Goal: Transaction & Acquisition: Obtain resource

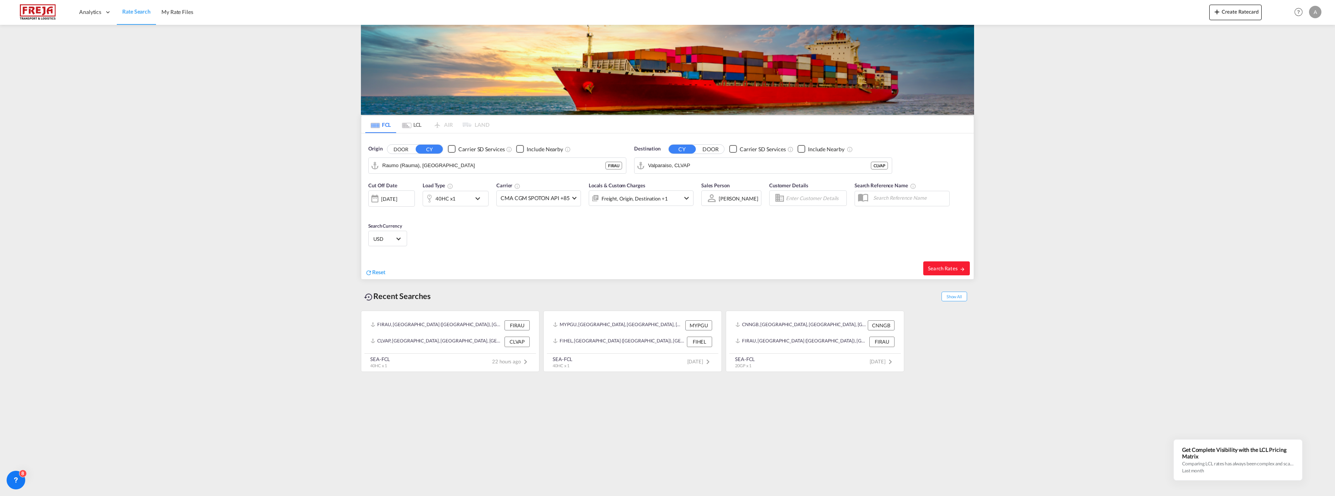
click at [412, 123] on md-tab-item "LCL" at bounding box center [411, 124] width 31 height 17
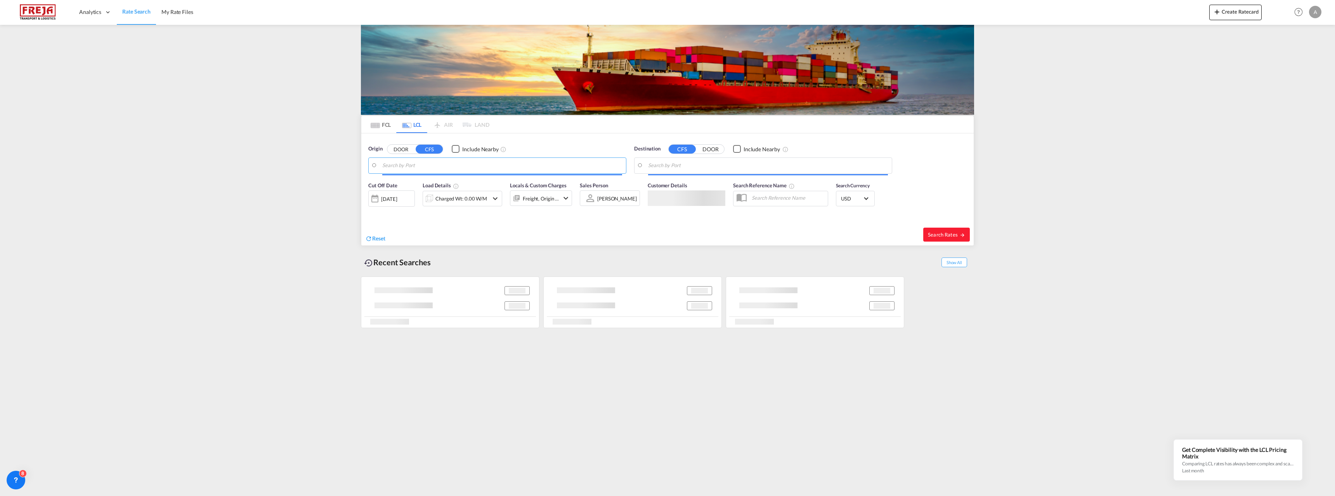
click at [411, 169] on input "Search by Port" at bounding box center [502, 166] width 240 height 12
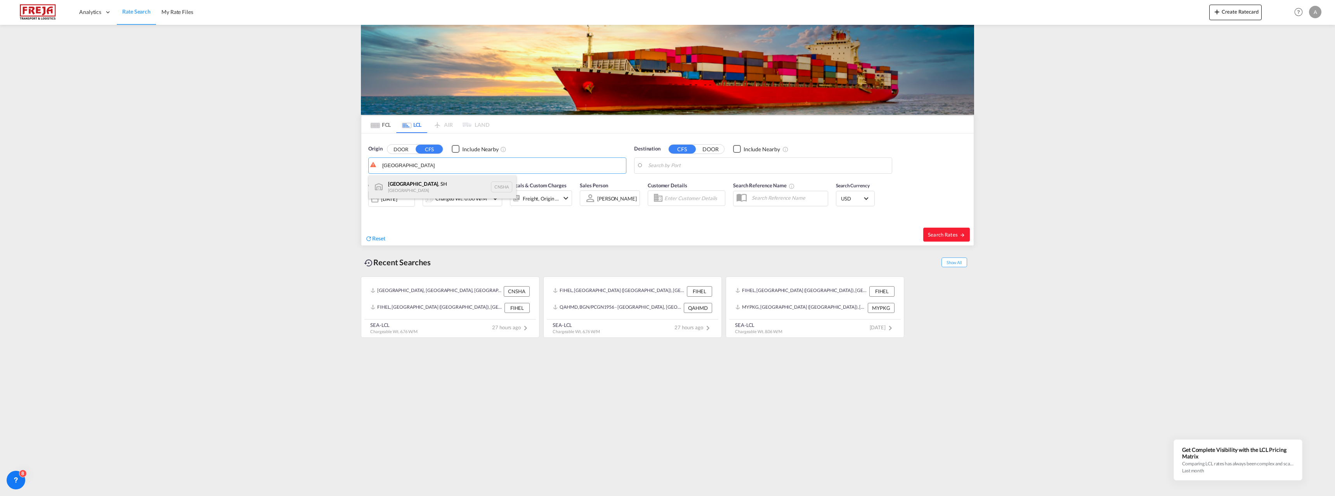
click at [415, 180] on div "[GEOGRAPHIC_DATA] , SH China CNSHA" at bounding box center [442, 186] width 147 height 23
type input "[GEOGRAPHIC_DATA], SH, CNSHA"
click at [660, 168] on body "Analytics Reports Dashboard Rate Search My Rate Files Analytics" at bounding box center [667, 248] width 1335 height 496
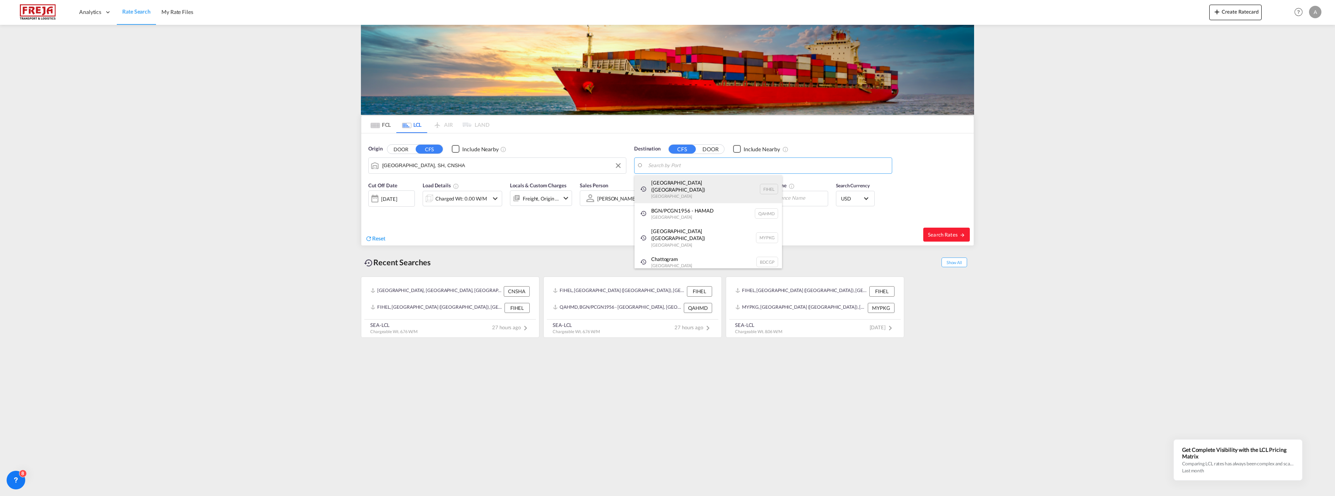
click at [669, 179] on div "[GEOGRAPHIC_DATA] ([GEOGRAPHIC_DATA]) [GEOGRAPHIC_DATA] [GEOGRAPHIC_DATA]" at bounding box center [707, 189] width 147 height 28
type input "[GEOGRAPHIC_DATA] ([GEOGRAPHIC_DATA]), [GEOGRAPHIC_DATA]"
click at [463, 199] on div "Charged Wt: 0.00 W/M" at bounding box center [461, 198] width 52 height 11
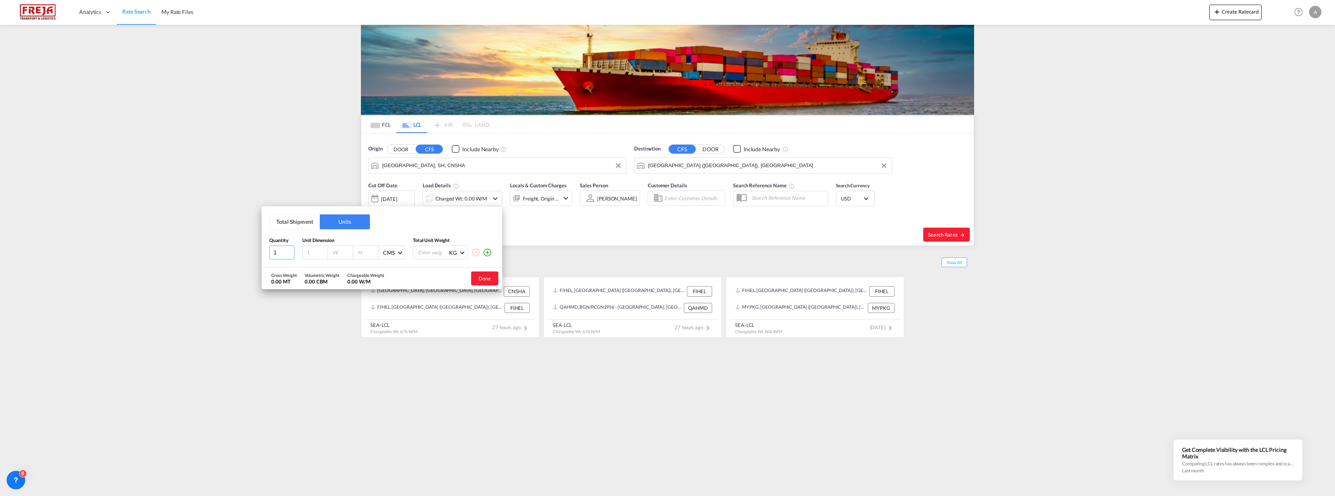
click at [281, 254] on input "1" at bounding box center [281, 253] width 25 height 14
type input "21"
type input "100"
click at [340, 252] on input "number" at bounding box center [342, 252] width 21 height 7
type input "100"
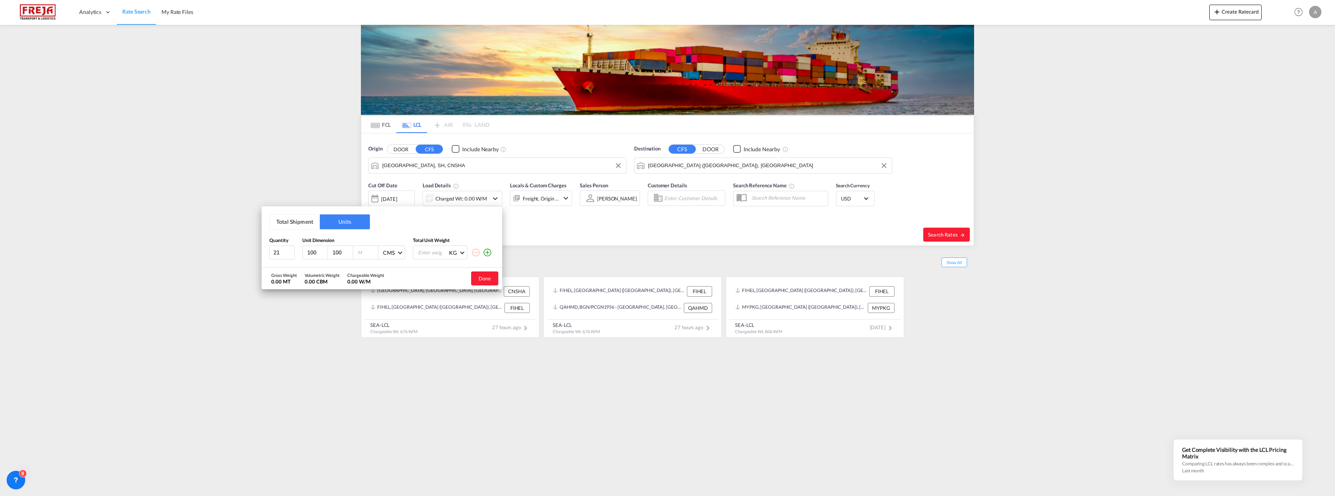
click at [366, 252] on input "number" at bounding box center [367, 252] width 21 height 7
type input "100"
drag, startPoint x: 317, startPoint y: 251, endPoint x: 308, endPoint y: 251, distance: 8.9
click at [308, 251] on input "100" at bounding box center [317, 252] width 21 height 7
type input "80"
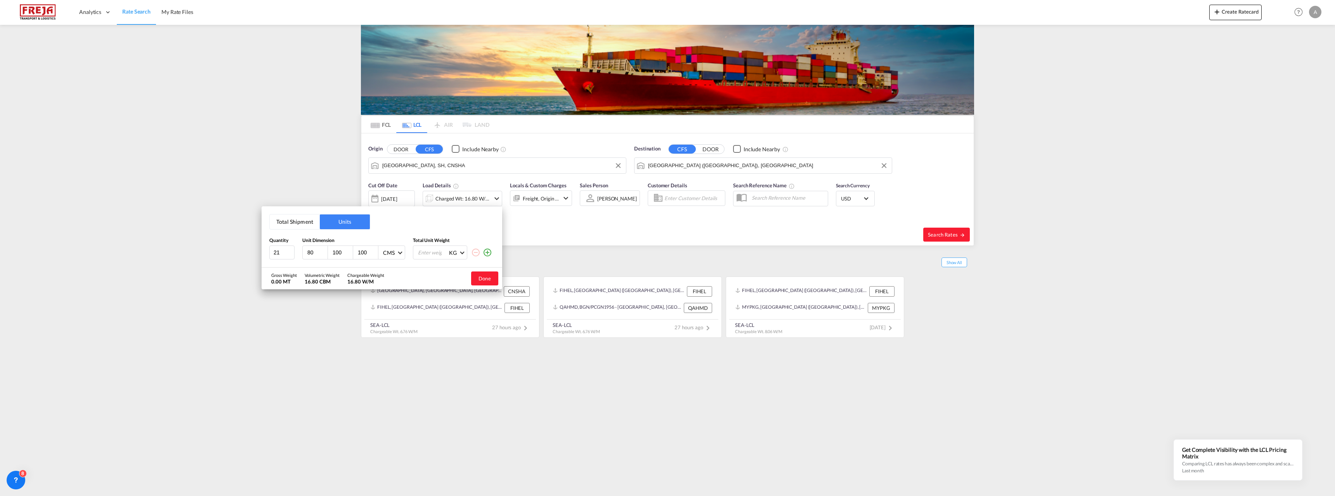
click at [343, 252] on input "100" at bounding box center [342, 252] width 21 height 7
click at [343, 252] on input "10080" at bounding box center [342, 252] width 21 height 7
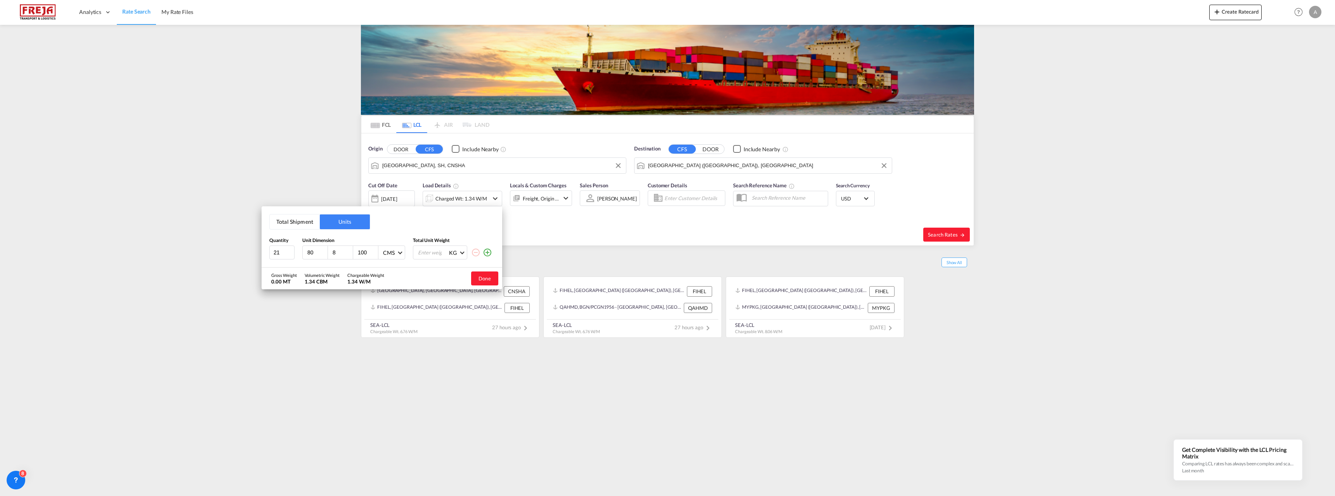
scroll to position [0, 0]
type input "80"
click at [364, 251] on input "100" at bounding box center [367, 252] width 21 height 7
type input "80"
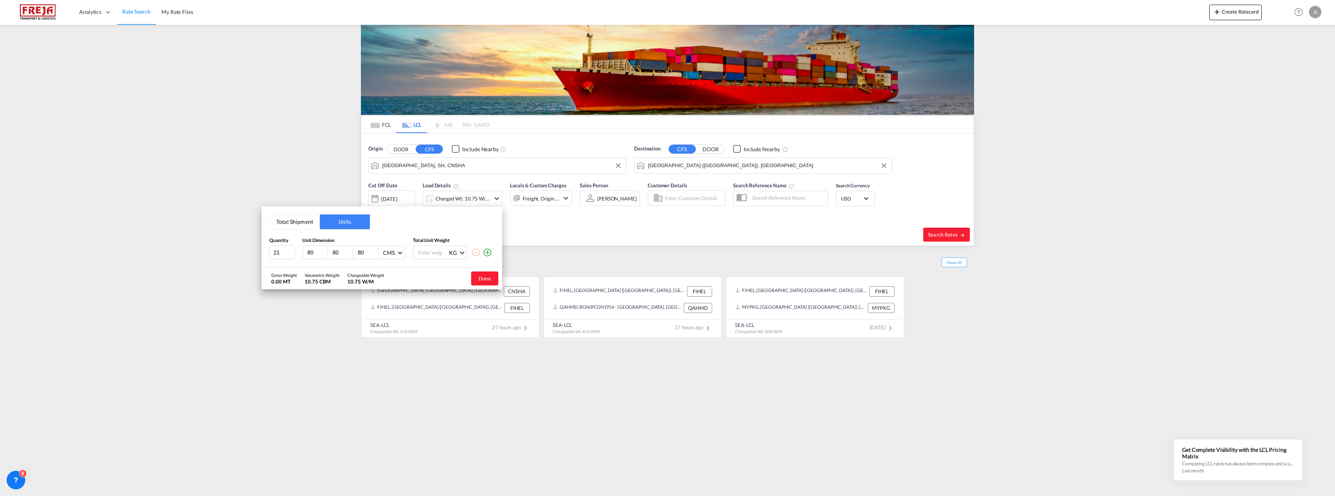
click at [431, 250] on input "number" at bounding box center [432, 252] width 31 height 13
type input "19300"
click at [487, 280] on button "Done" at bounding box center [484, 279] width 27 height 14
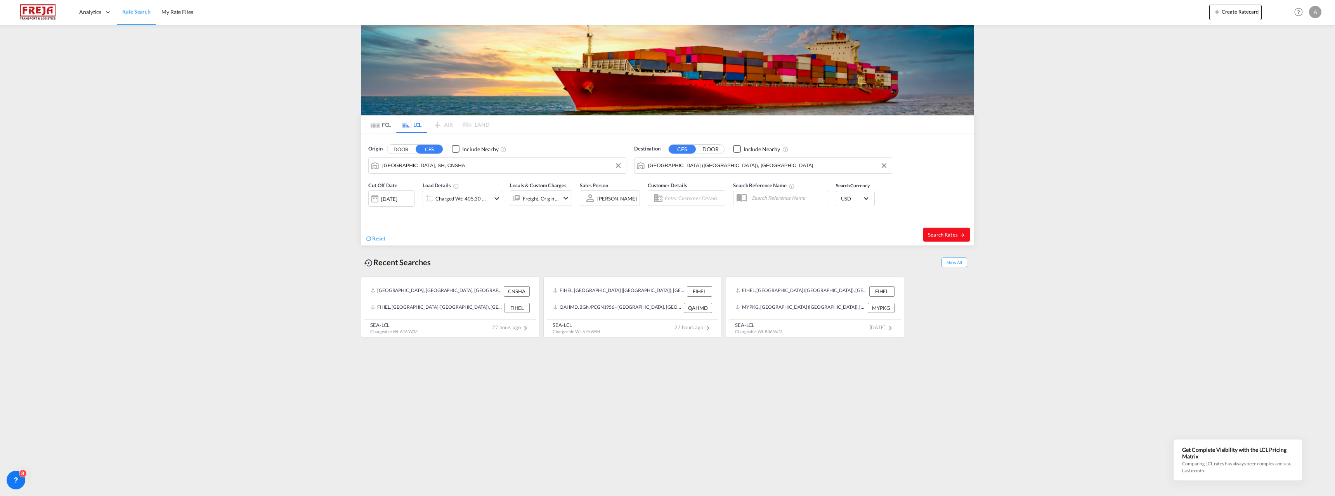
click at [939, 236] on span "Search Rates" at bounding box center [946, 235] width 37 height 6
type input "CNSHA to FIHEL / [DATE]"
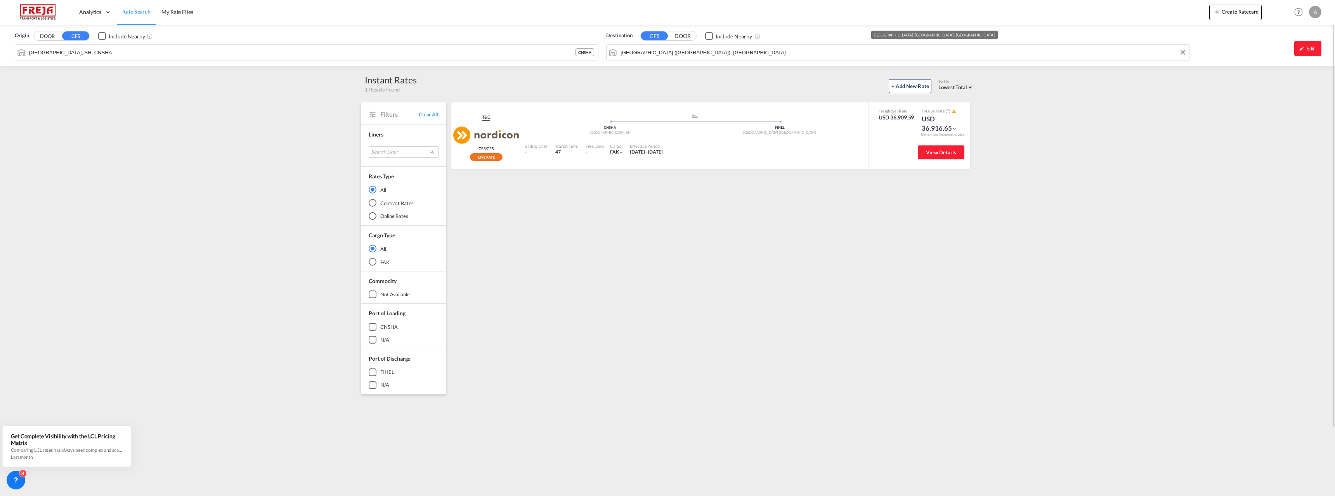
click at [1047, 54] on input "[GEOGRAPHIC_DATA] ([GEOGRAPHIC_DATA]), [GEOGRAPHIC_DATA]" at bounding box center [902, 53] width 565 height 12
